Goal: Information Seeking & Learning: Understand process/instructions

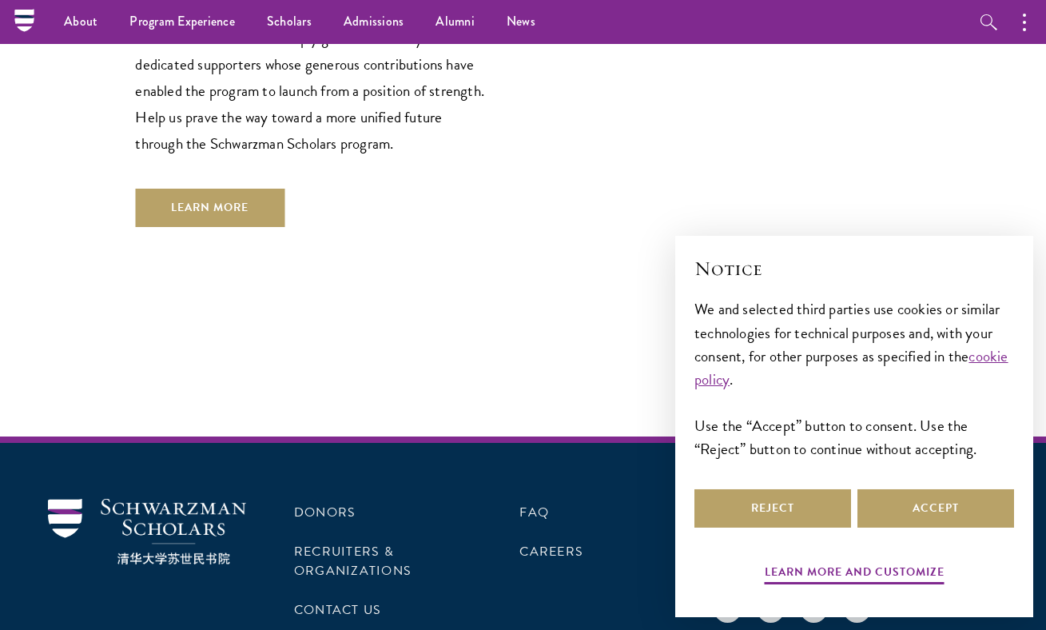
scroll to position [4763, 0]
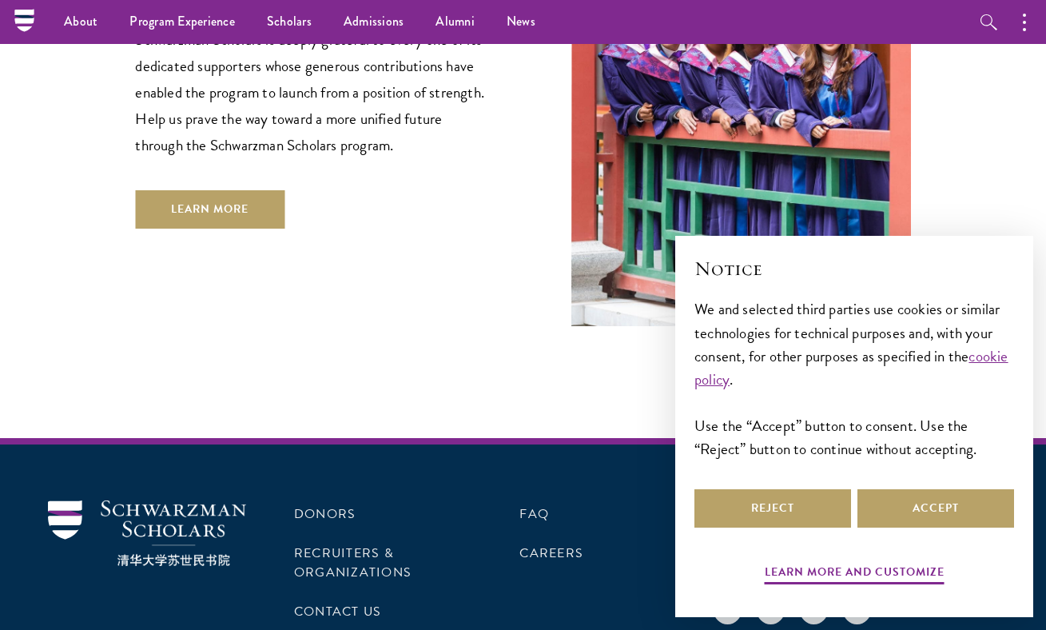
click at [767, 5] on ul "About Overview Leadership Donors Program Experience Overview Curriculum Student…" at bounding box center [433, 22] width 771 height 44
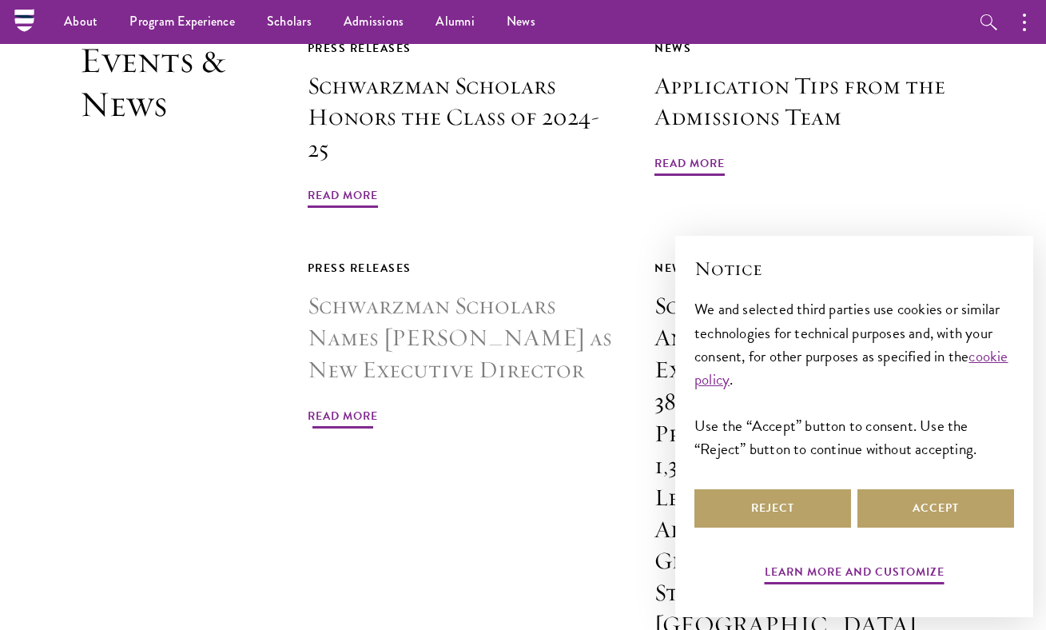
scroll to position [3676, 0]
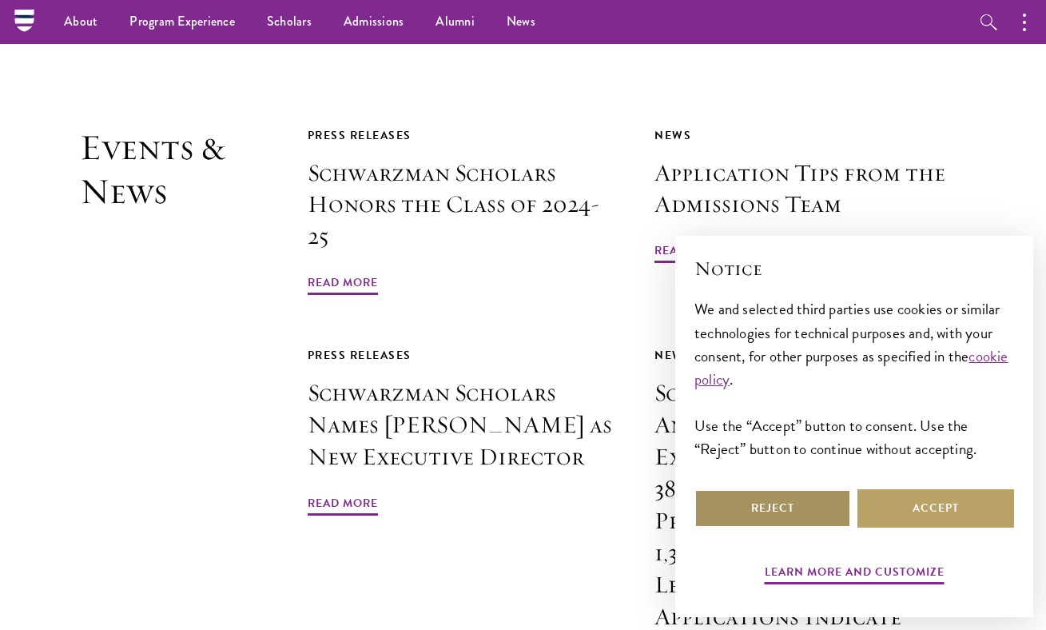
click at [805, 514] on button "Reject" at bounding box center [772, 508] width 157 height 38
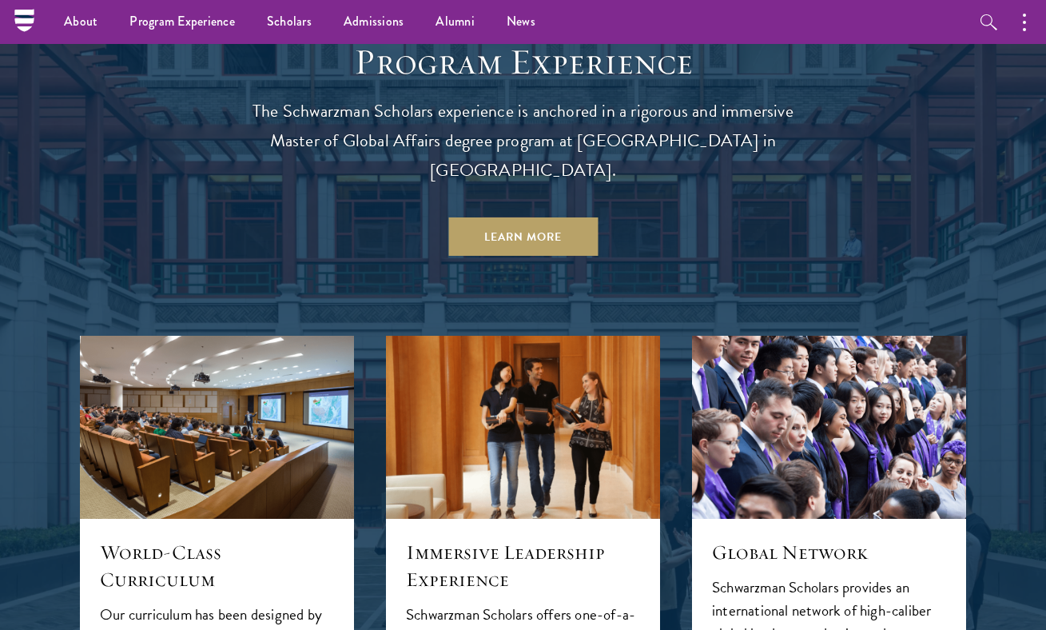
scroll to position [1254, 0]
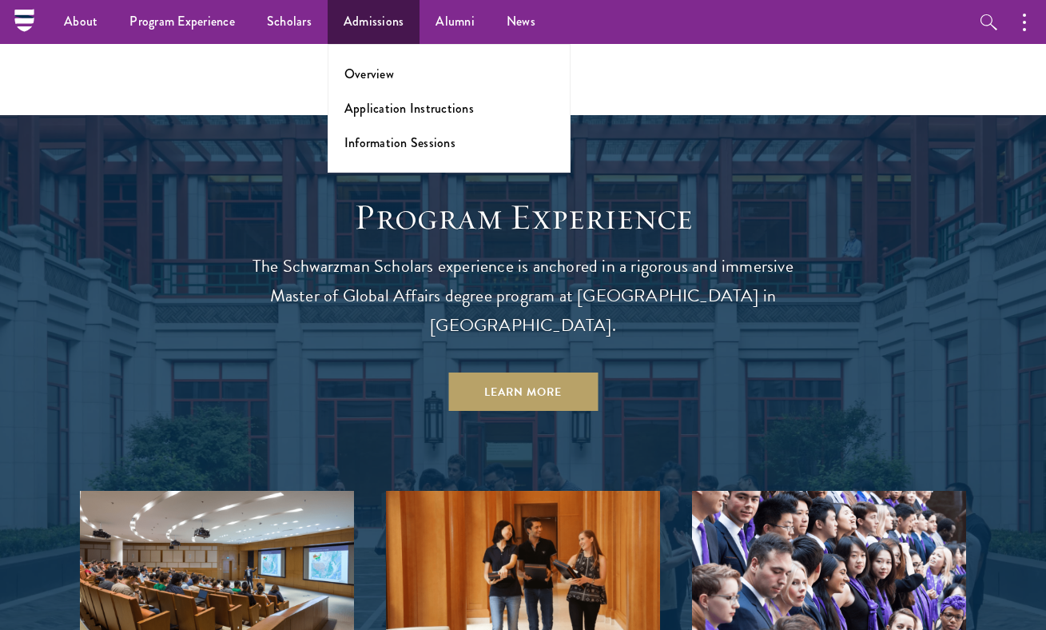
click at [387, 26] on link "Admissions" at bounding box center [374, 22] width 93 height 44
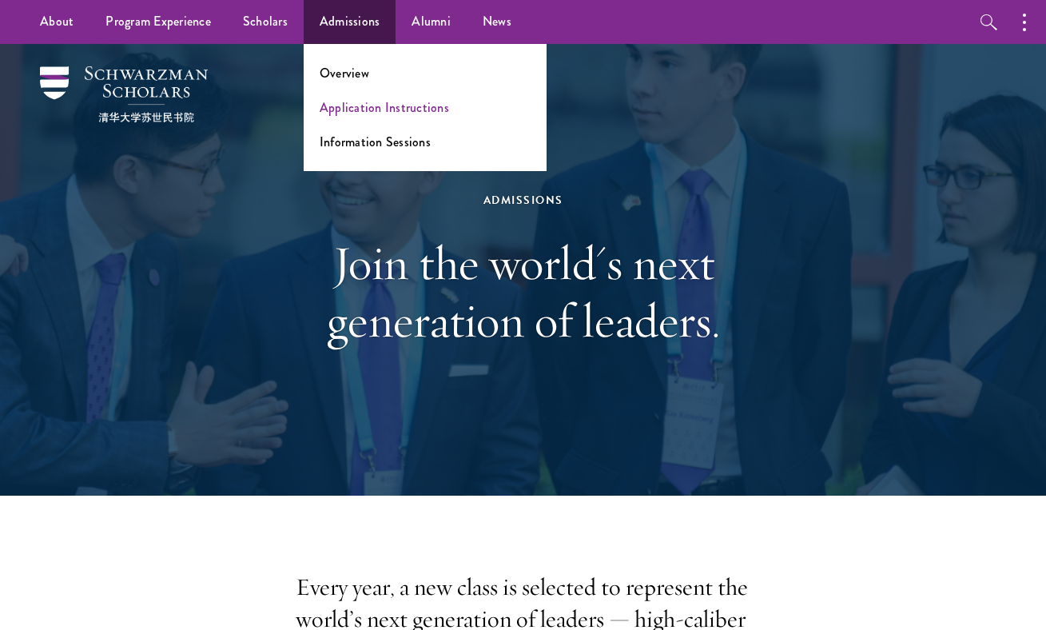
click at [376, 113] on link "Application Instructions" at bounding box center [384, 107] width 129 height 18
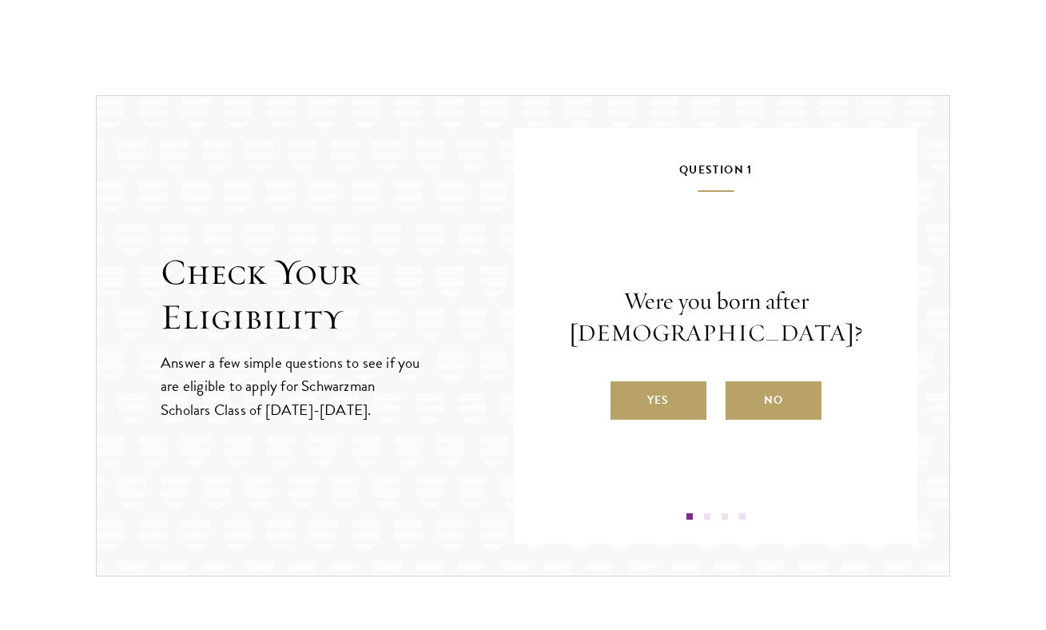
scroll to position [1732, 0]
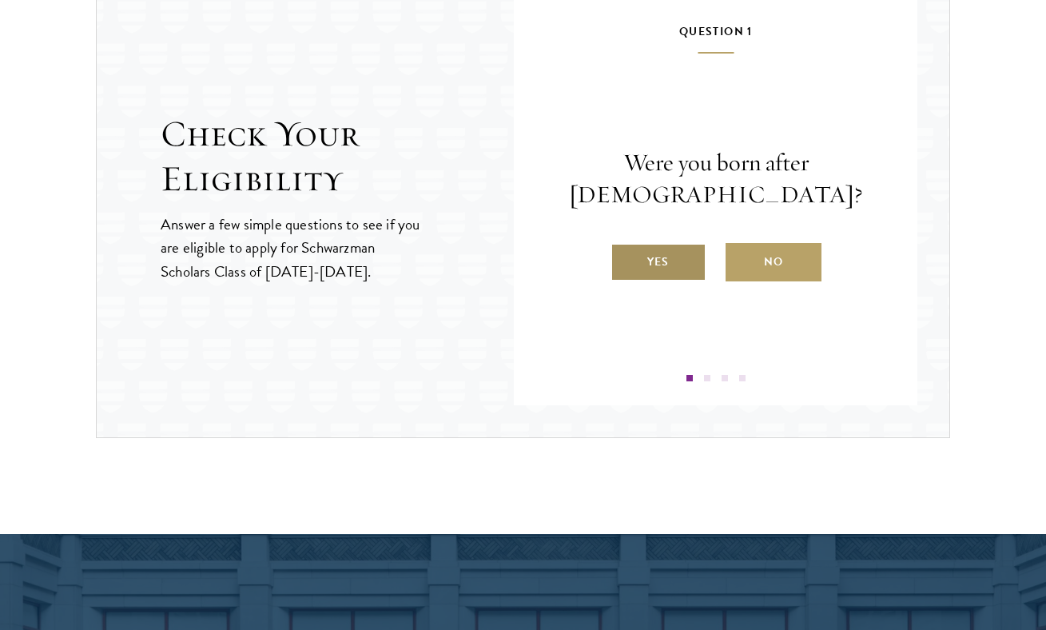
click at [668, 261] on label "Yes" at bounding box center [658, 262] width 96 height 38
click at [625, 259] on input "Yes" at bounding box center [617, 251] width 14 height 14
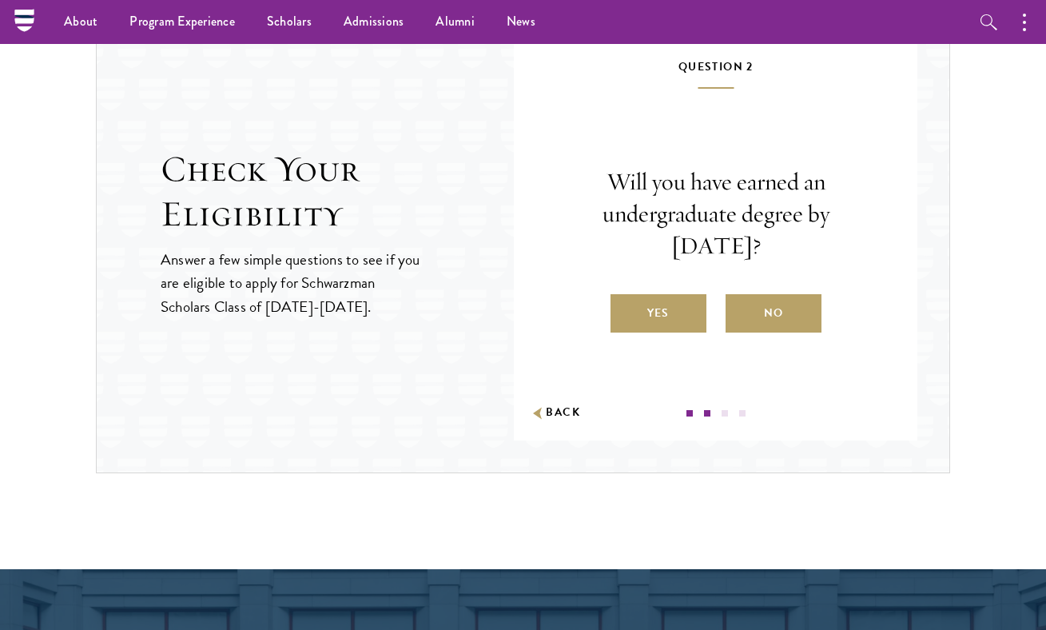
scroll to position [1697, 0]
click at [757, 300] on label "No" at bounding box center [773, 313] width 96 height 38
click at [740, 300] on input "No" at bounding box center [732, 303] width 14 height 14
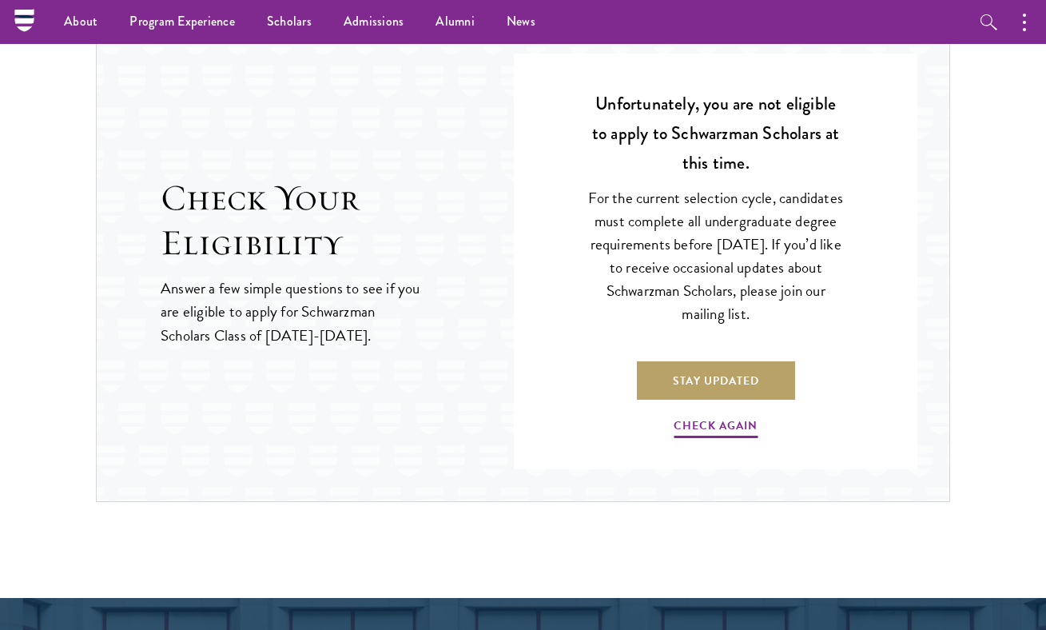
scroll to position [1668, 0]
click at [702, 419] on link "Check Again" at bounding box center [716, 427] width 84 height 25
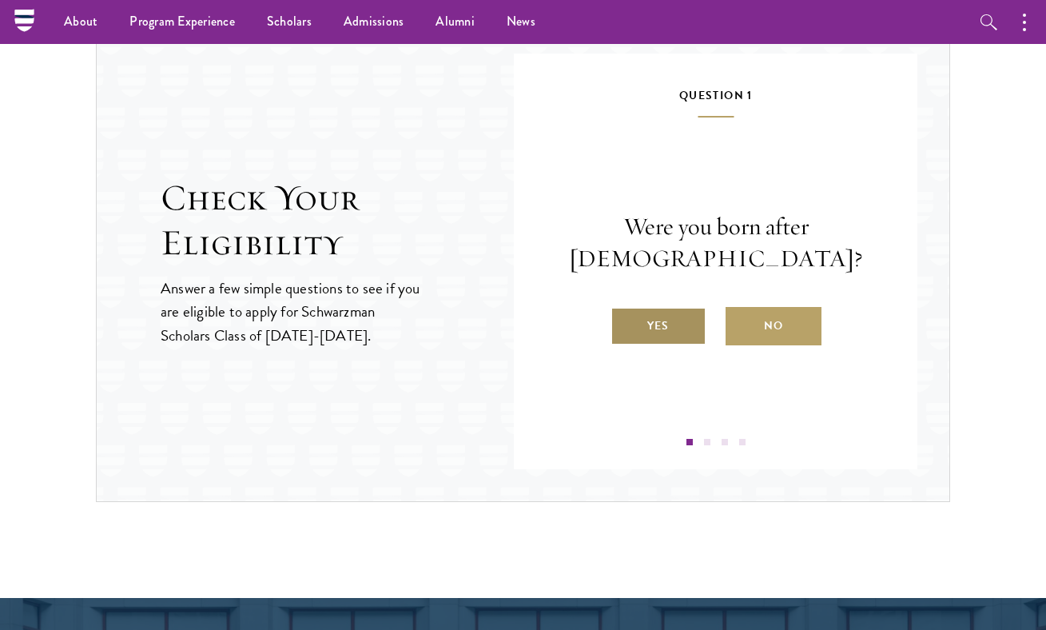
click at [686, 328] on label "Yes" at bounding box center [658, 326] width 96 height 38
click at [625, 323] on input "Yes" at bounding box center [617, 315] width 14 height 14
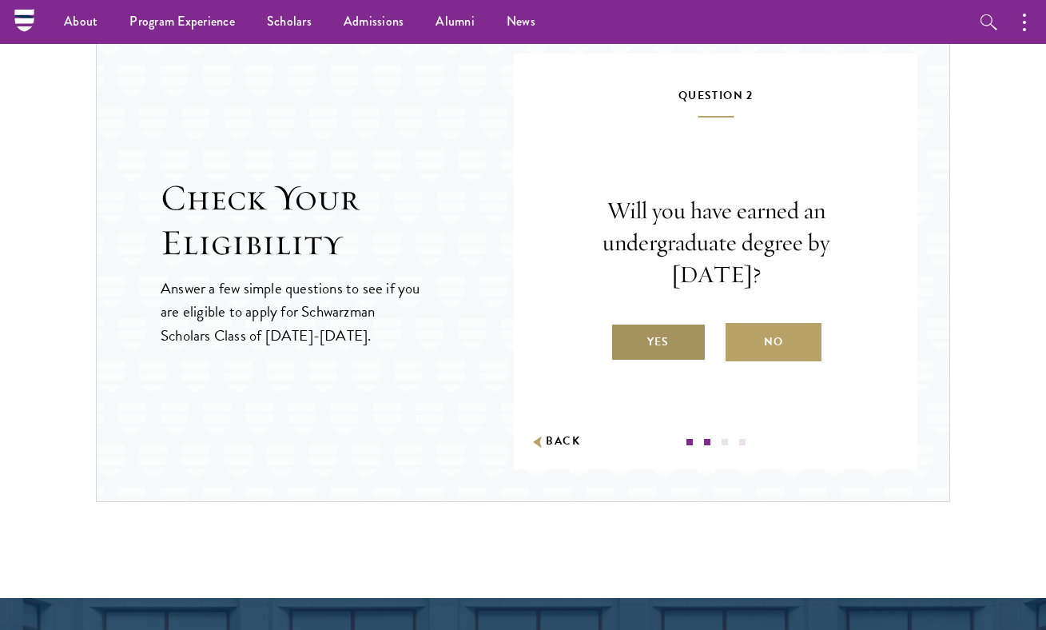
click at [683, 340] on label "Yes" at bounding box center [658, 342] width 96 height 38
click at [625, 339] on input "Yes" at bounding box center [617, 331] width 14 height 14
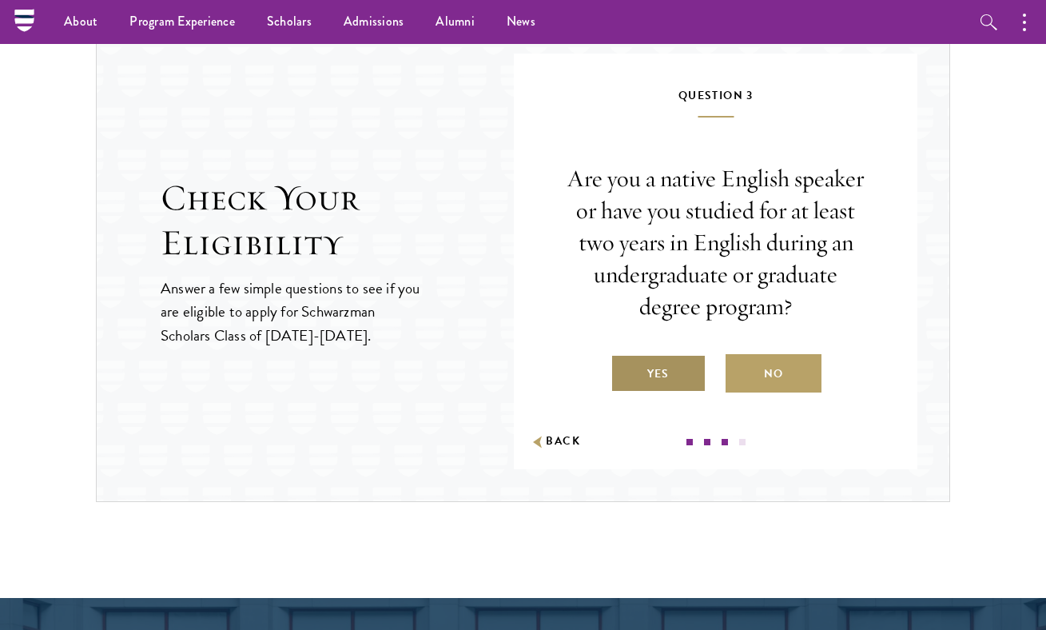
click at [674, 371] on label "Yes" at bounding box center [658, 373] width 96 height 38
click at [625, 371] on input "Yes" at bounding box center [617, 363] width 14 height 14
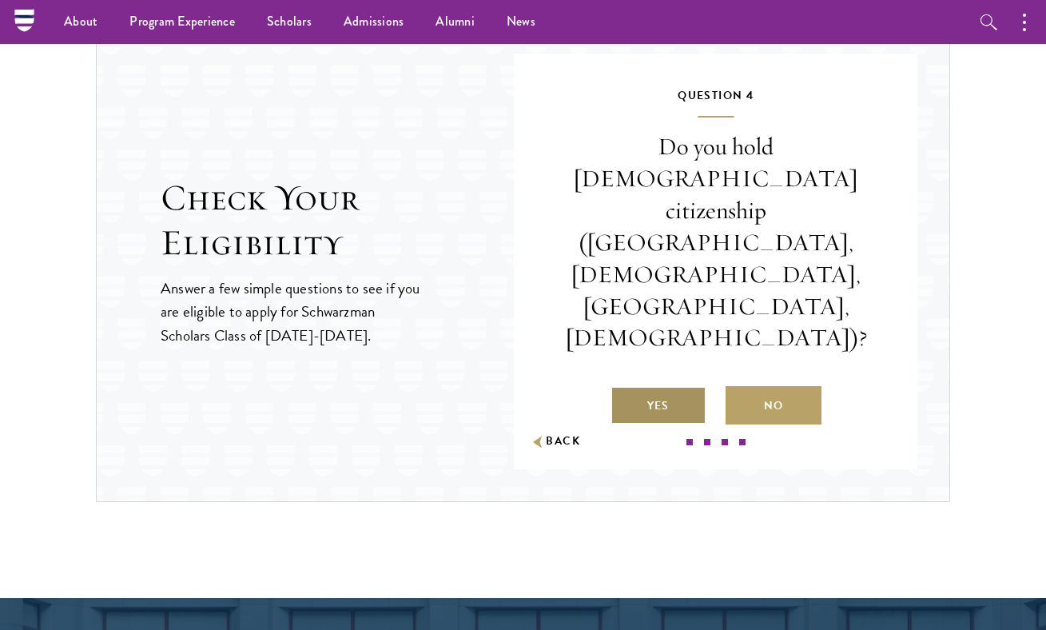
click at [674, 386] on label "Yes" at bounding box center [658, 405] width 96 height 38
click at [625, 388] on input "Yes" at bounding box center [617, 395] width 14 height 14
